Goal: Navigation & Orientation: Find specific page/section

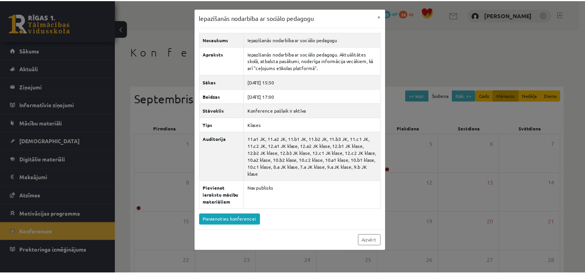
scroll to position [77, 0]
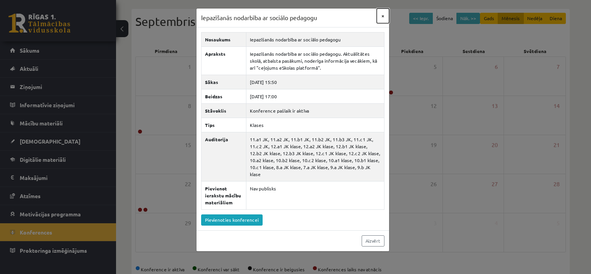
click at [381, 15] on button "×" at bounding box center [383, 16] width 12 height 15
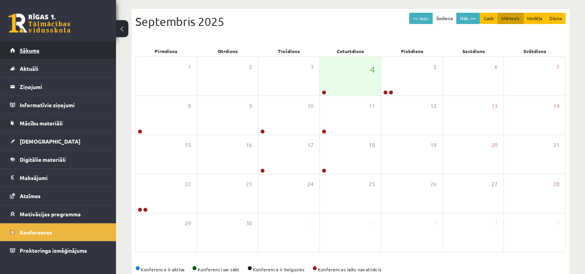
click at [22, 53] on span "Sākums" at bounding box center [30, 50] width 20 height 7
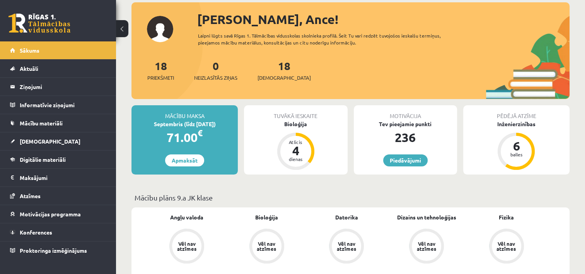
scroll to position [39, 0]
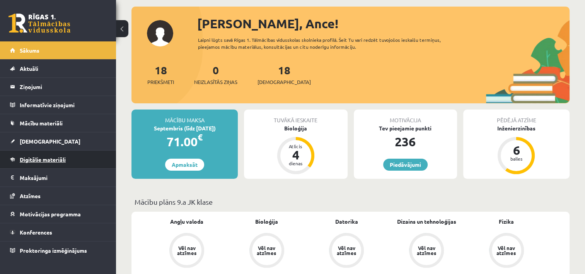
click at [51, 161] on span "Digitālie materiāli" at bounding box center [43, 159] width 46 height 7
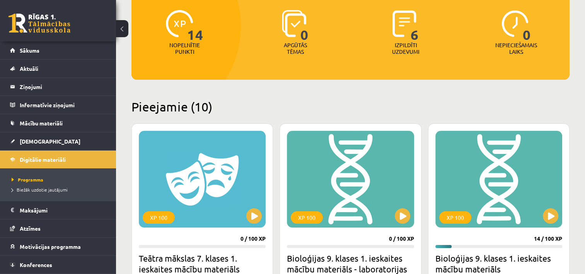
scroll to position [116, 0]
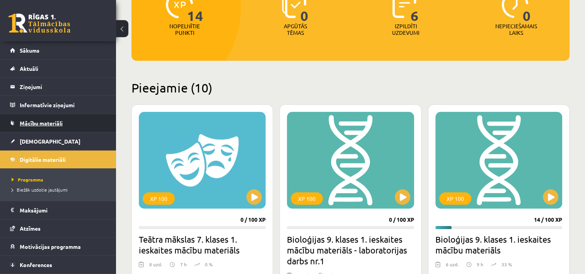
click at [48, 126] on link "Mācību materiāli" at bounding box center [58, 123] width 96 height 18
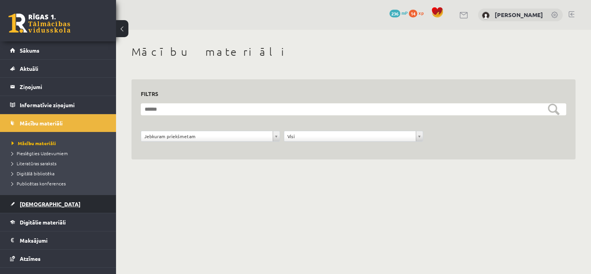
click at [36, 202] on span "[DEMOGRAPHIC_DATA]" at bounding box center [50, 203] width 61 height 7
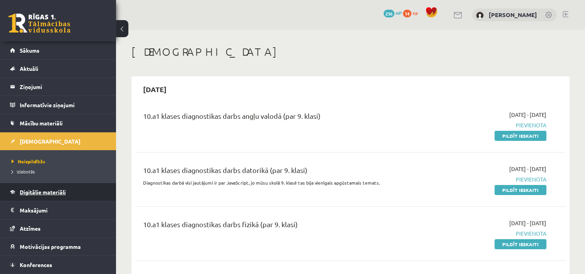
click at [48, 190] on span "Digitālie materiāli" at bounding box center [43, 191] width 46 height 7
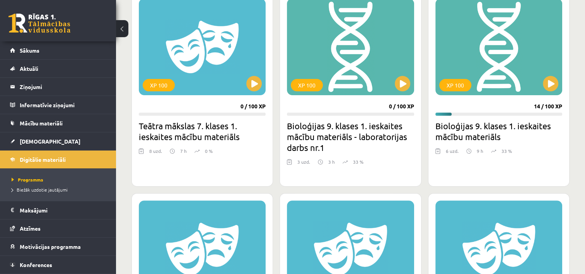
scroll to position [232, 0]
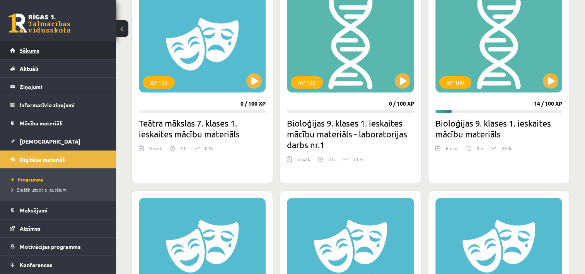
click at [31, 56] on link "Sākums" at bounding box center [58, 50] width 96 height 18
